Goal: Information Seeking & Learning: Learn about a topic

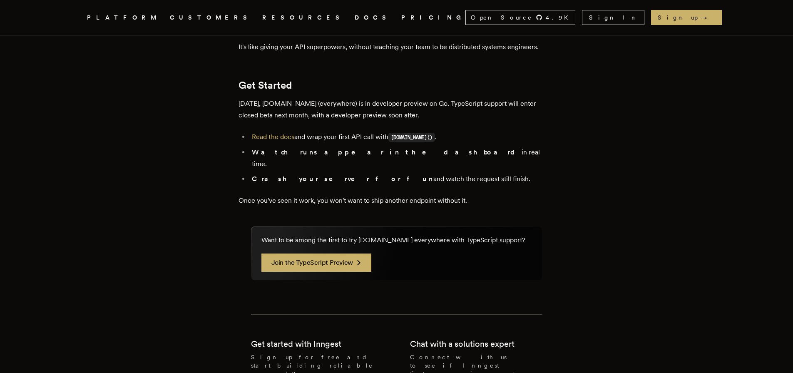
scroll to position [1522, 0]
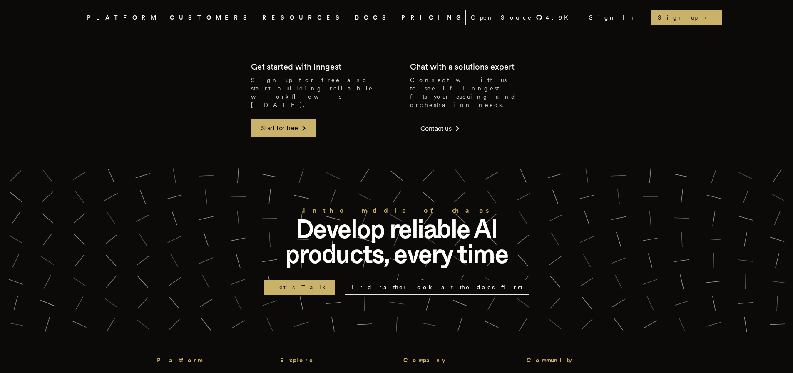
click at [93, 165] on div at bounding box center [396, 250] width 793 height 170
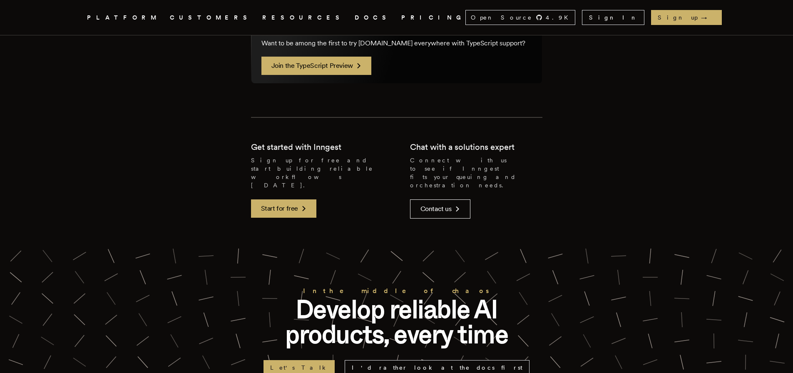
scroll to position [1616, 0]
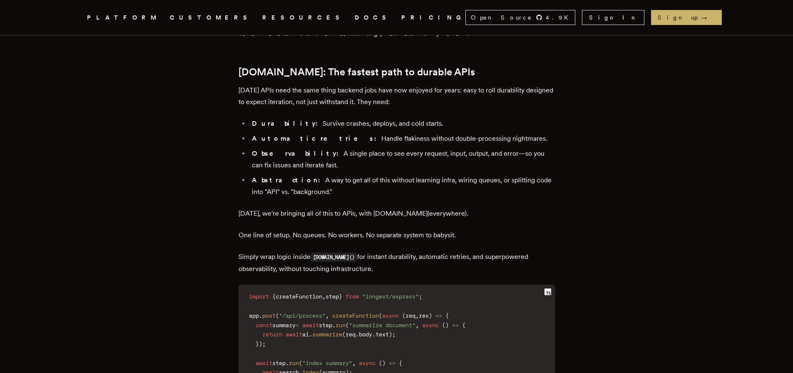
scroll to position [812, 0]
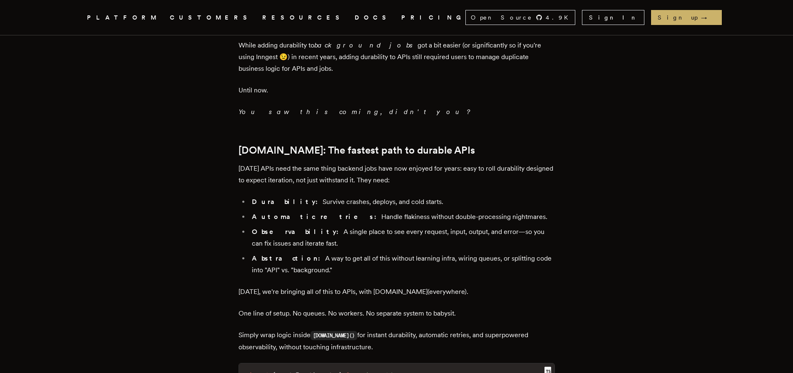
click at [641, 121] on article "Introducing [DOMAIN_NAME] Everywhere: Build Unbreakable APIs [PERSON_NAME] · [D…" at bounding box center [396, 177] width 599 height 1874
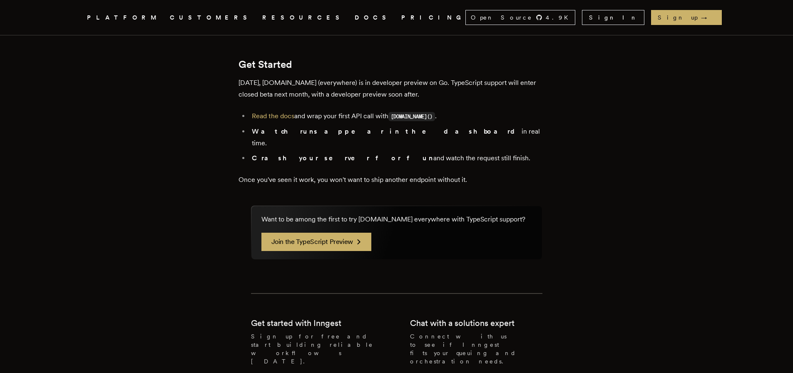
scroll to position [1778, 0]
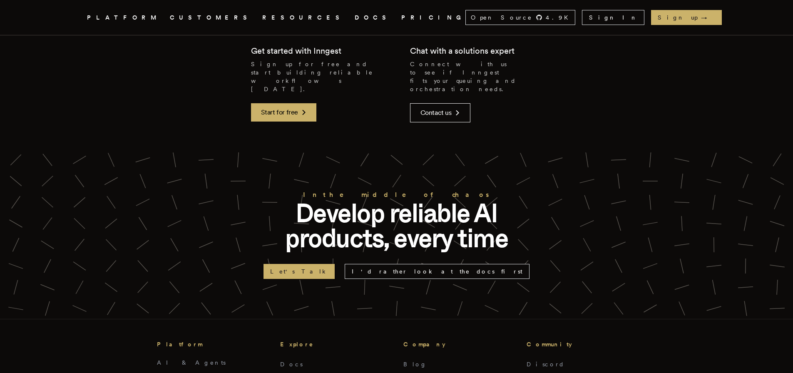
click at [640, 189] on div "In the middle of chaos Develop reliable AI products, every time Let's Talk I'd …" at bounding box center [396, 234] width 533 height 90
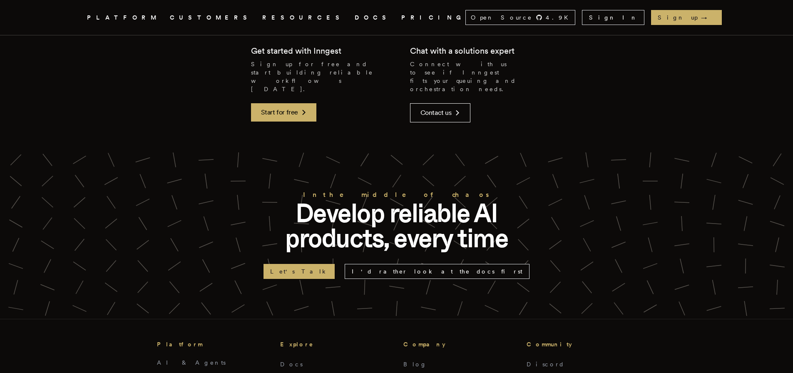
click at [640, 189] on div "In the middle of chaos Develop reliable AI products, every time Let's Talk I'd …" at bounding box center [396, 234] width 533 height 90
